Goal: Information Seeking & Learning: Find specific page/section

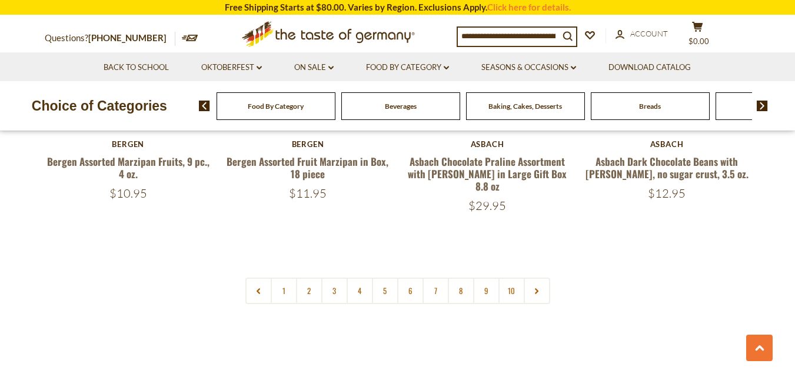
scroll to position [2844, 0]
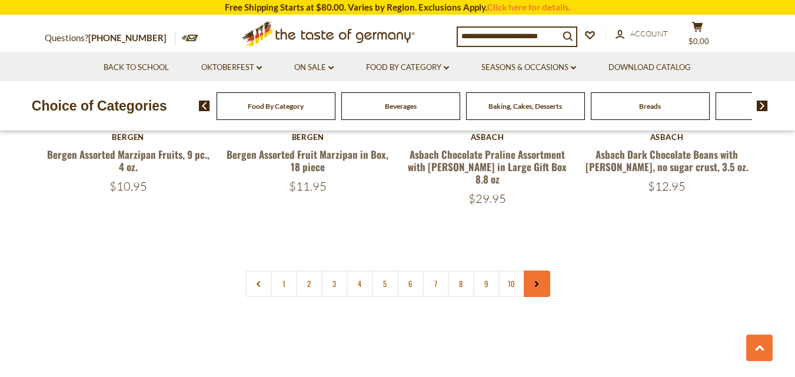
click at [540, 271] on link at bounding box center [537, 284] width 26 height 26
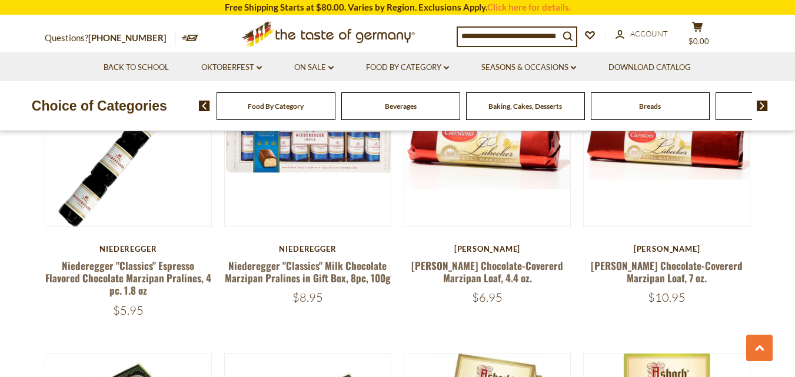
scroll to position [2768, 0]
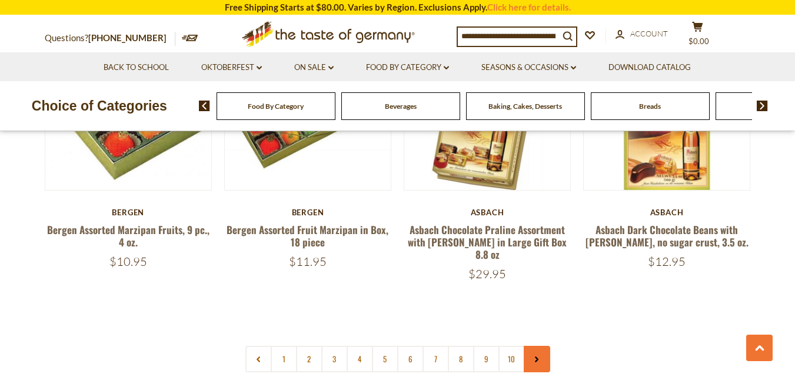
click at [536, 346] on link at bounding box center [537, 359] width 26 height 26
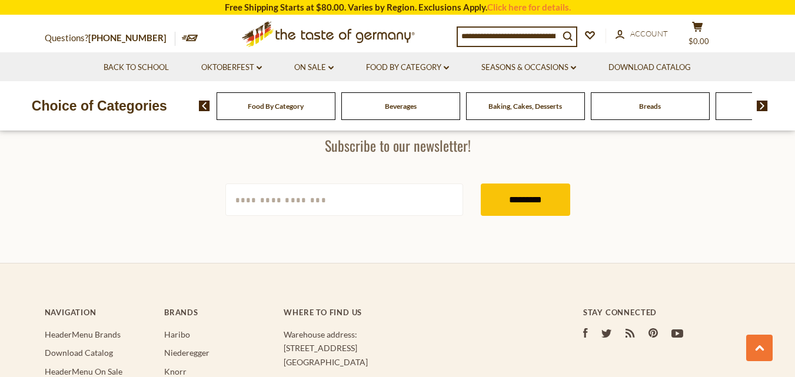
scroll to position [3171, 0]
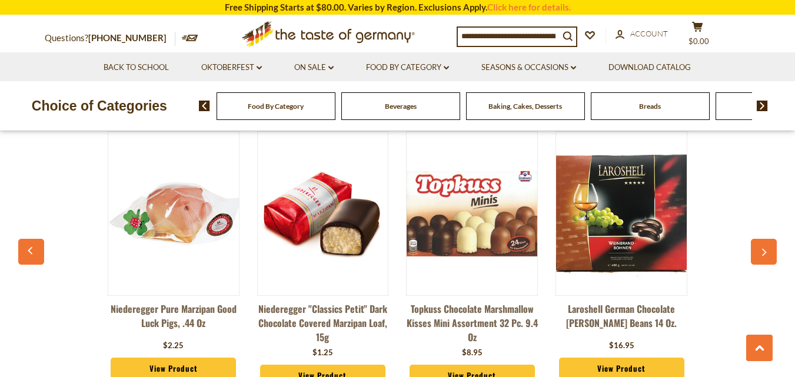
click at [765, 105] on img at bounding box center [762, 106] width 11 height 11
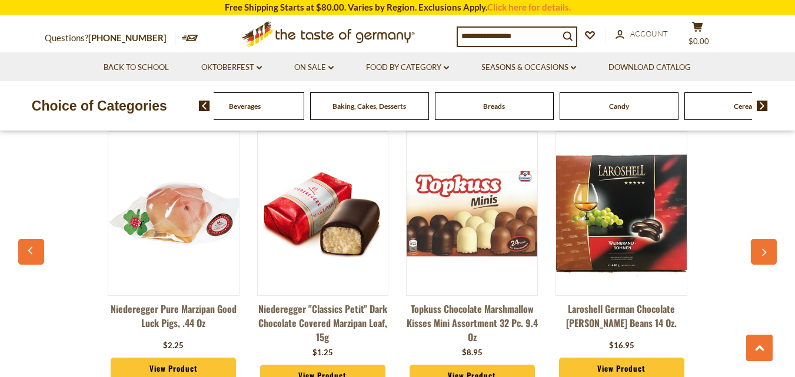
click at [209, 109] on img at bounding box center [204, 106] width 11 height 11
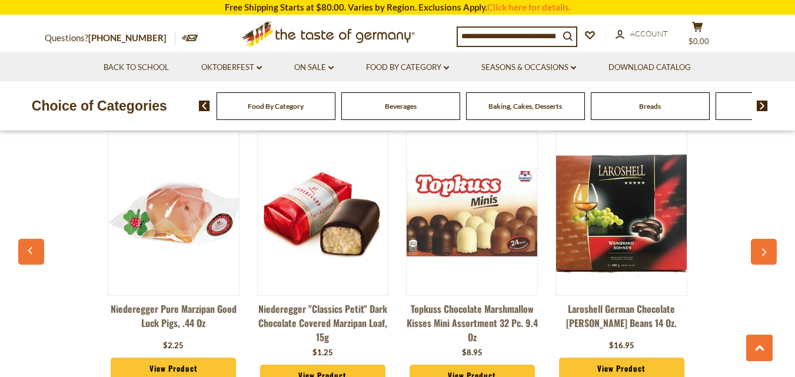
click at [761, 104] on img at bounding box center [762, 106] width 11 height 11
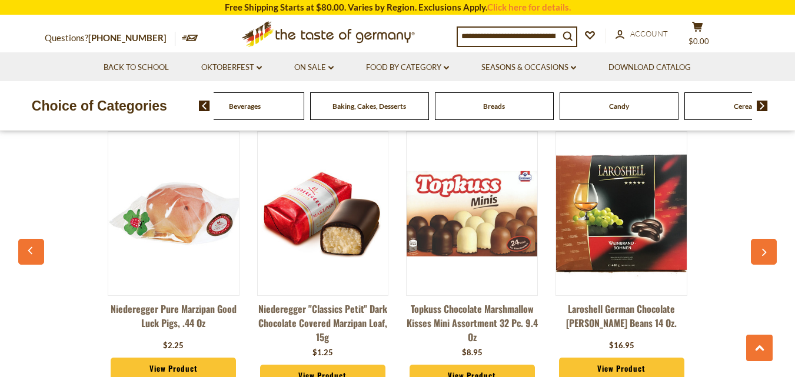
click at [388, 107] on span "Baking, Cakes, Desserts" at bounding box center [370, 106] width 74 height 9
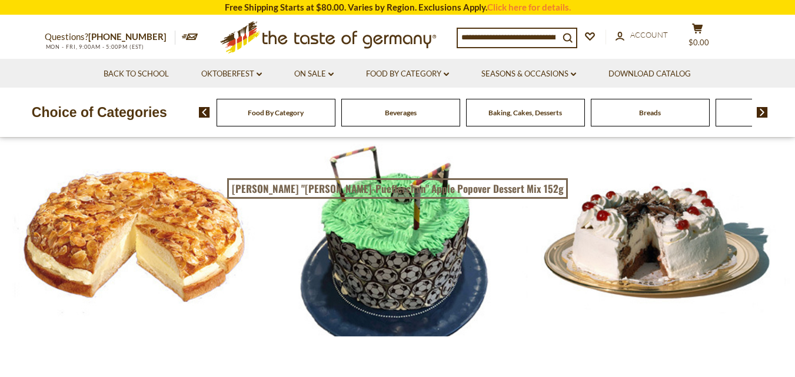
click at [240, 123] on div "Food By Category" at bounding box center [276, 113] width 119 height 28
click at [268, 109] on span "Food By Category" at bounding box center [276, 112] width 56 height 9
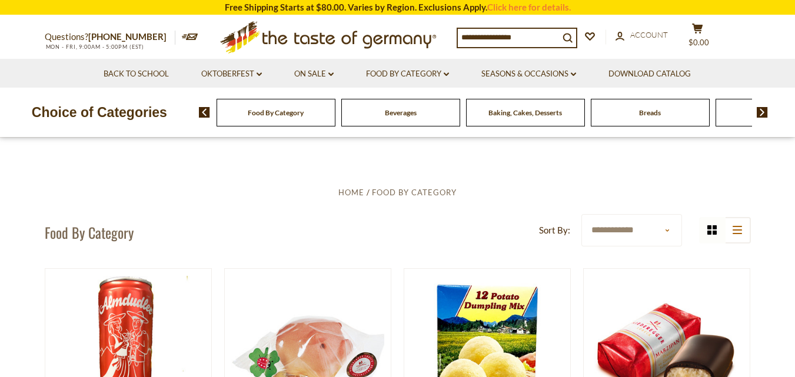
click at [764, 109] on img at bounding box center [762, 112] width 11 height 11
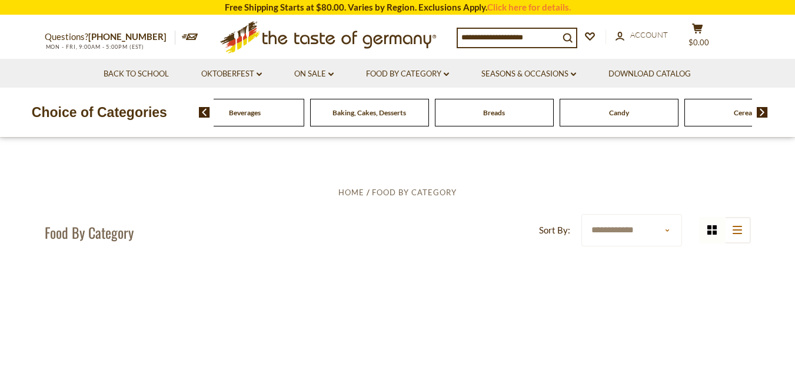
click at [764, 109] on img at bounding box center [762, 112] width 11 height 11
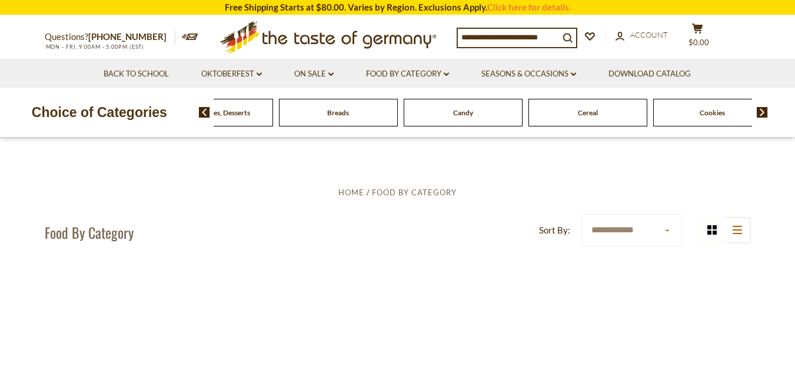
click at [764, 109] on img at bounding box center [762, 112] width 11 height 11
drag, startPoint x: 0, startPoint y: 0, endPoint x: 764, endPoint y: 109, distance: 772.0
click at [764, 109] on img at bounding box center [762, 112] width 11 height 11
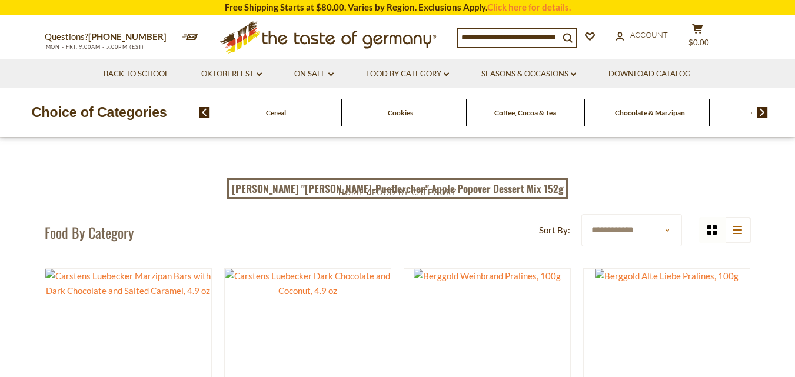
click at [764, 109] on img at bounding box center [762, 112] width 11 height 11
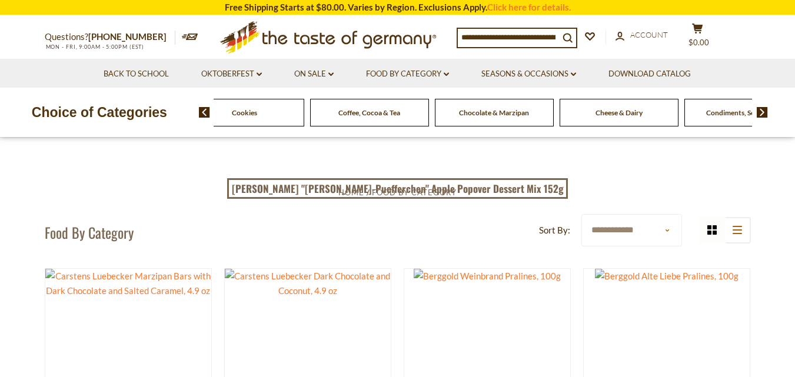
click at [764, 109] on img at bounding box center [762, 112] width 11 height 11
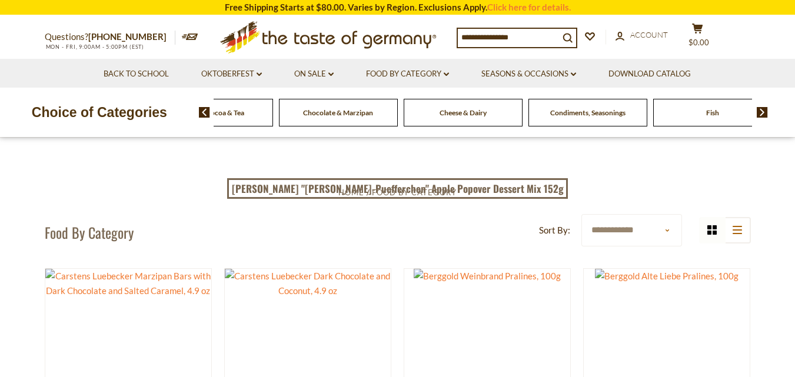
click at [764, 109] on img at bounding box center [762, 112] width 11 height 11
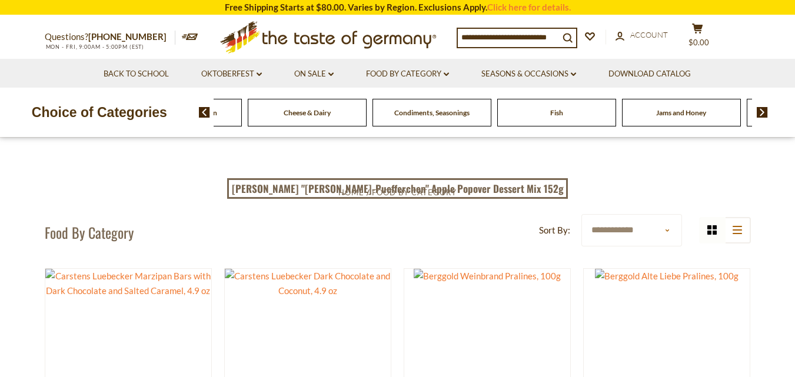
click at [764, 109] on img at bounding box center [762, 112] width 11 height 11
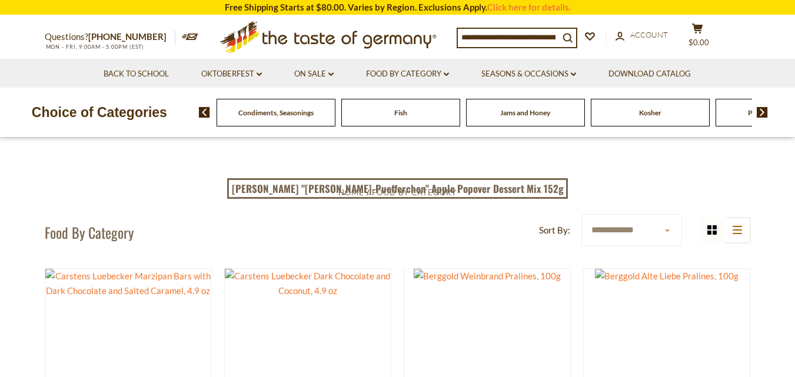
click at [764, 109] on img at bounding box center [762, 112] width 11 height 11
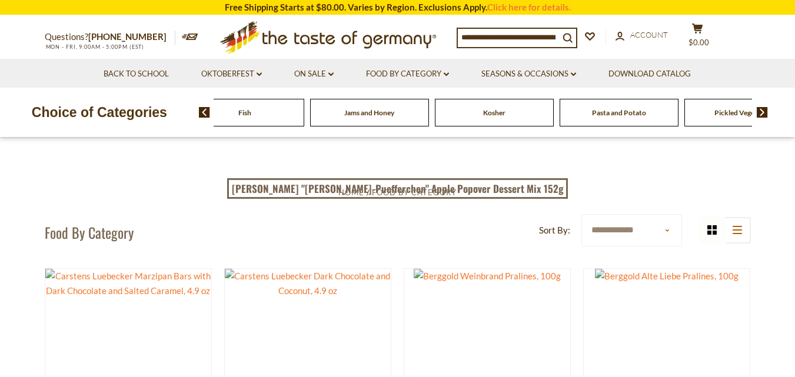
click at [764, 109] on img at bounding box center [762, 112] width 11 height 11
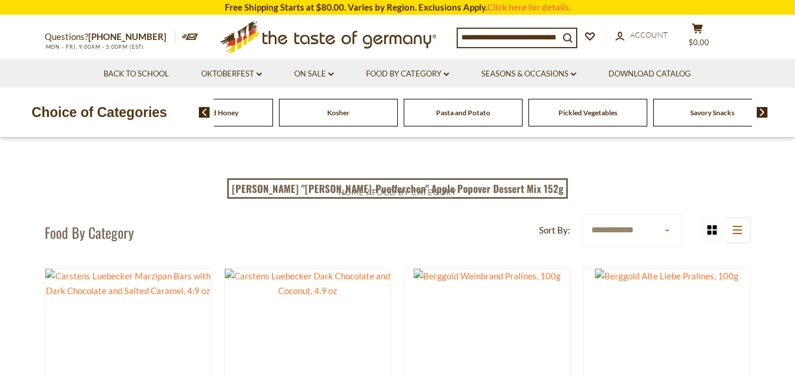
click at [764, 109] on img at bounding box center [762, 112] width 11 height 11
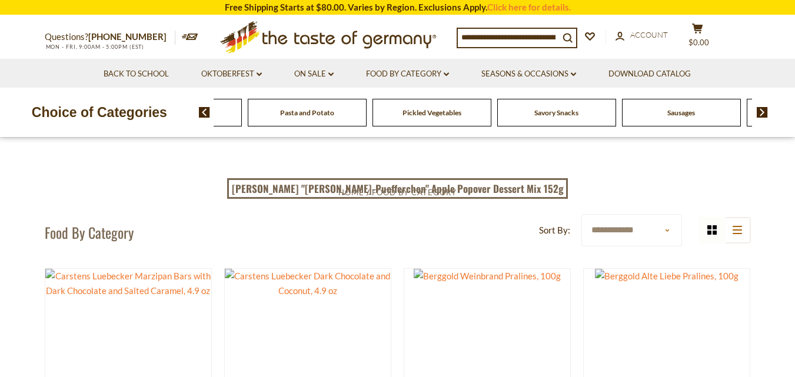
click at [764, 109] on img at bounding box center [762, 112] width 11 height 11
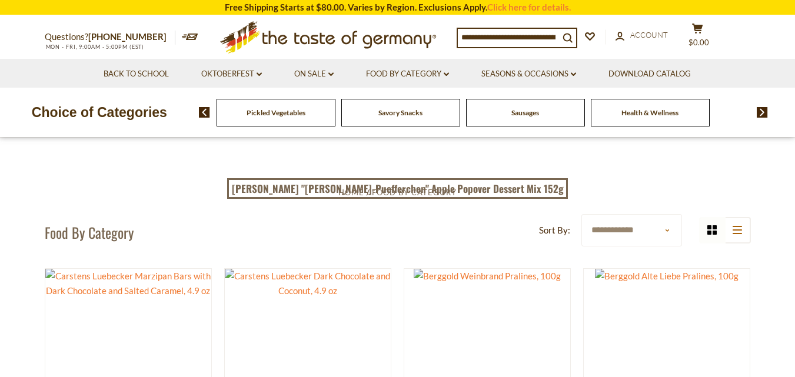
click at [764, 109] on img at bounding box center [762, 112] width 11 height 11
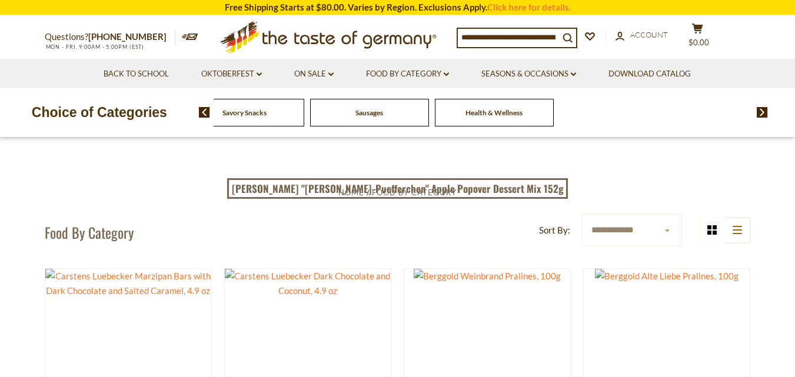
click at [764, 109] on img at bounding box center [762, 112] width 11 height 11
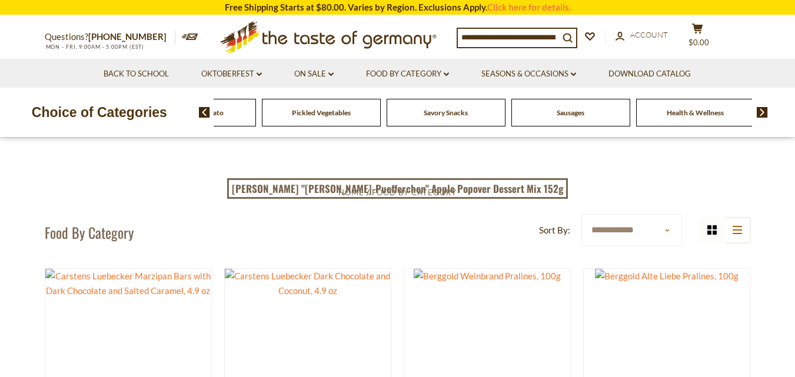
click at [764, 109] on img at bounding box center [762, 112] width 11 height 11
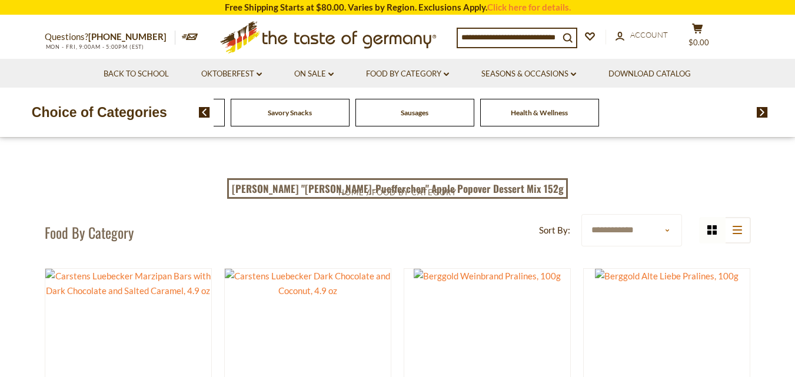
click at [533, 35] on input at bounding box center [508, 37] width 101 height 16
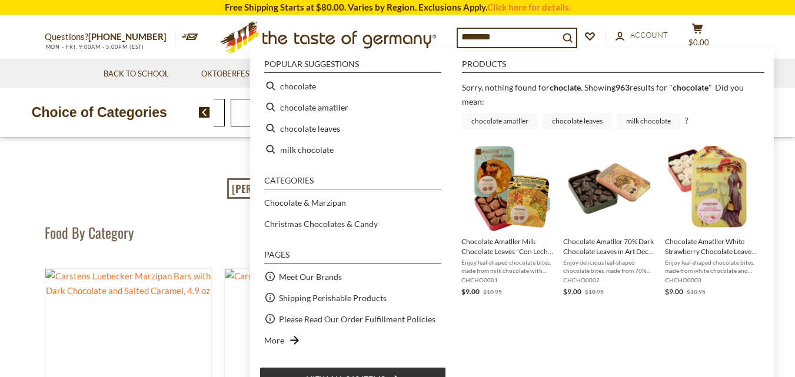
type input "*********"
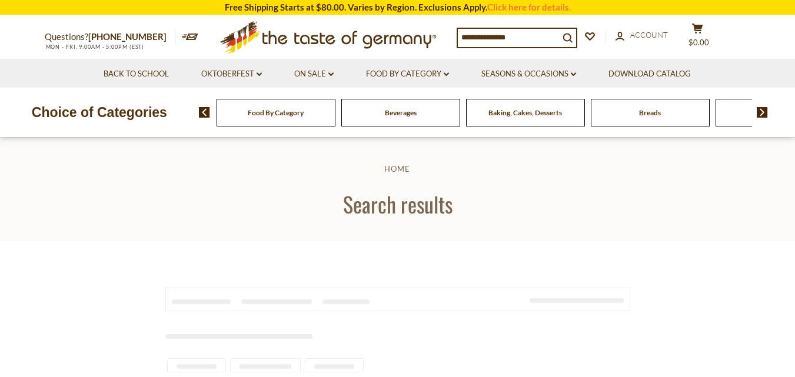
type input "*********"
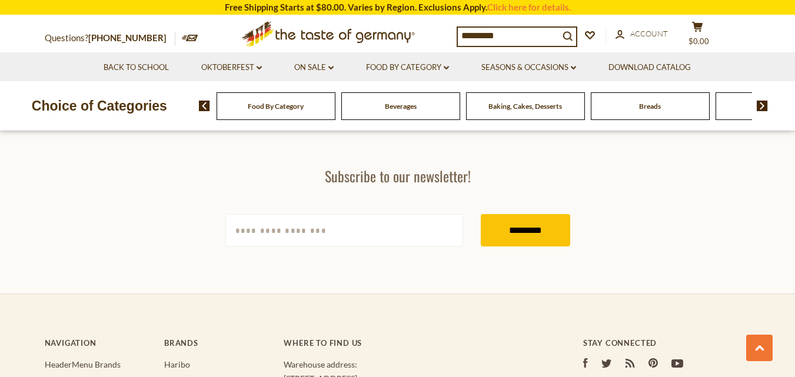
scroll to position [2052, 0]
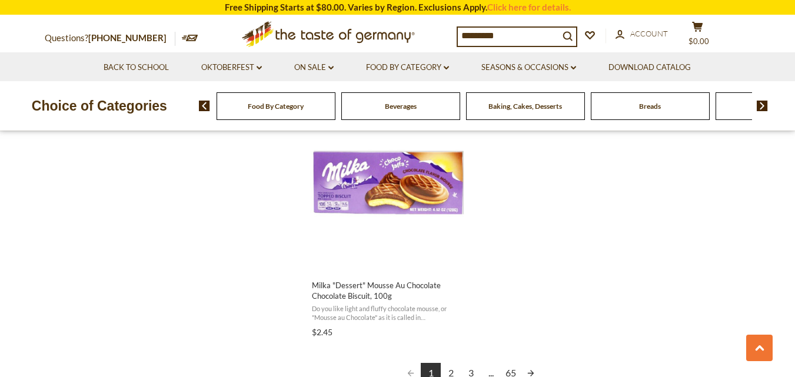
click at [529, 372] on link "Next page" at bounding box center [531, 373] width 20 height 20
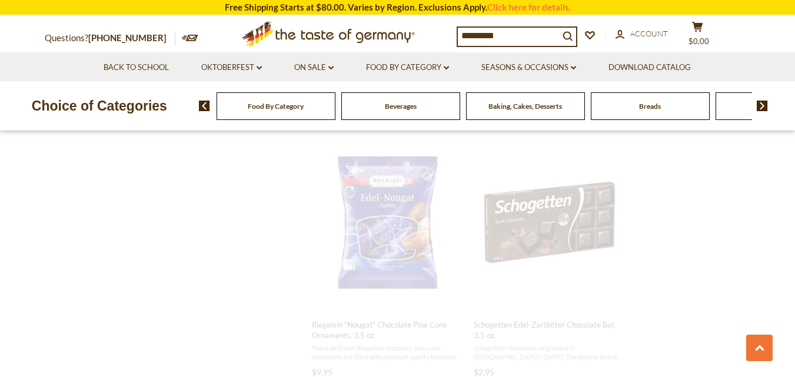
scroll to position [525, 0]
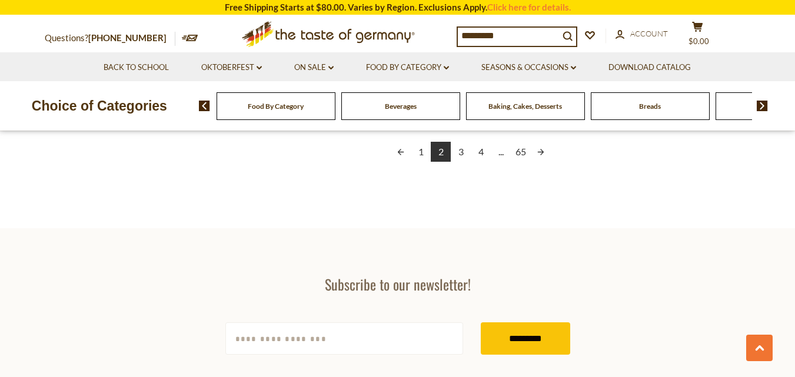
scroll to position [2261, 0]
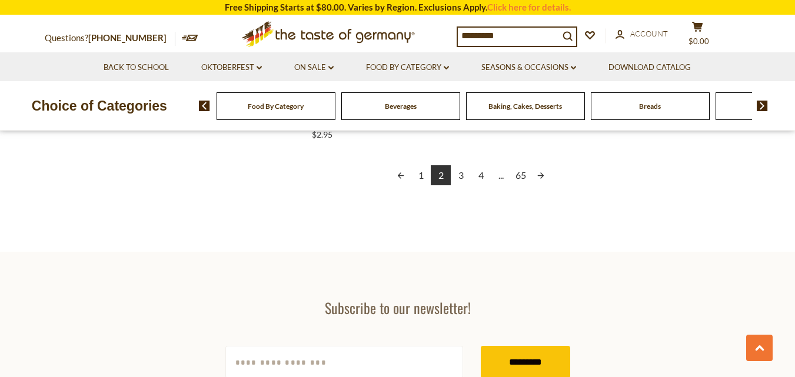
click at [537, 174] on link "Next page" at bounding box center [541, 175] width 20 height 20
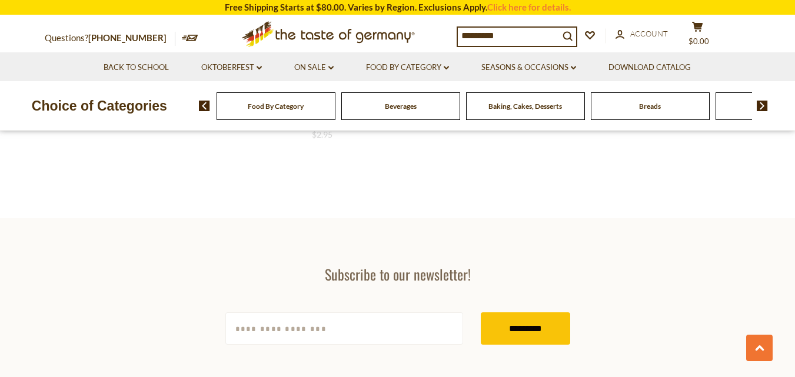
scroll to position [714, 0]
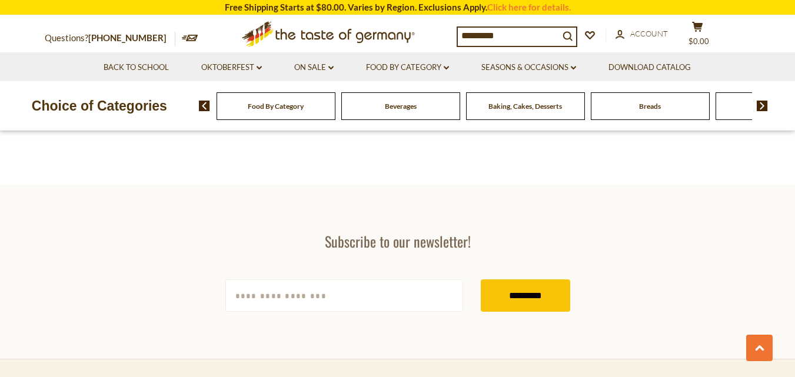
scroll to position [1998, 0]
